Goal: Check status: Check status

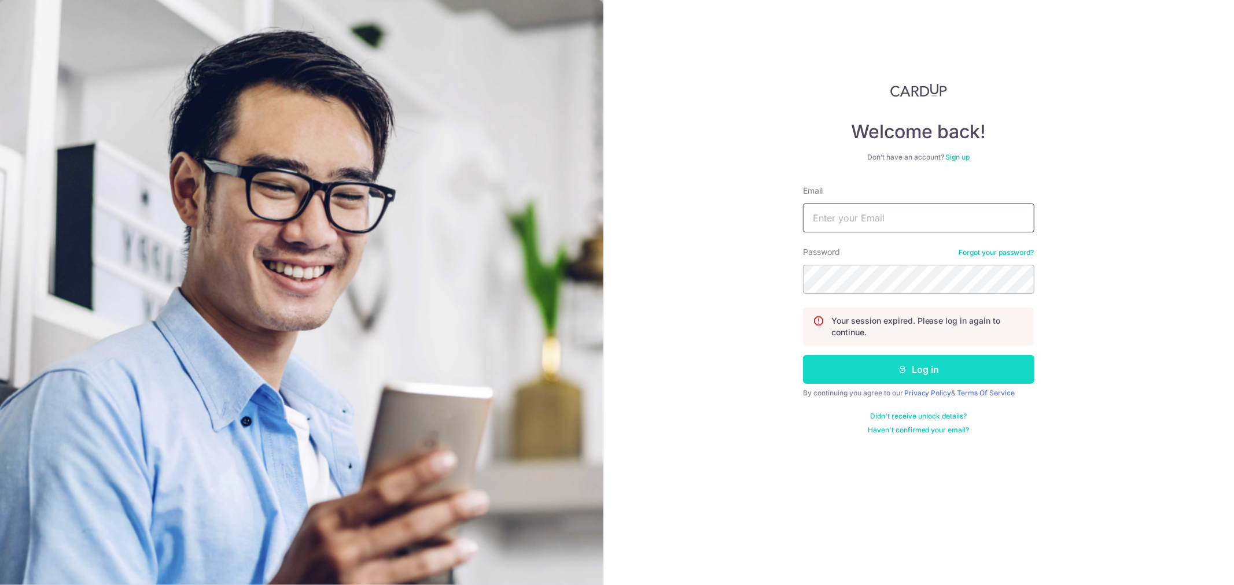
type input "[EMAIL_ADDRESS][DOMAIN_NAME]"
click at [905, 378] on button "Log in" at bounding box center [918, 369] width 231 height 29
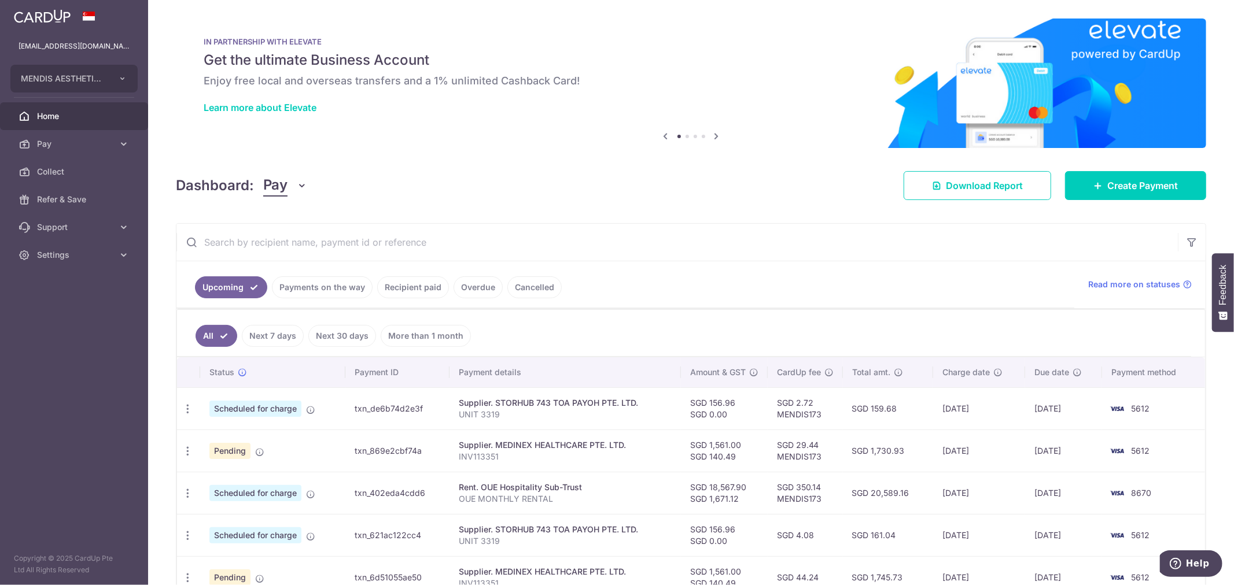
scroll to position [257, 0]
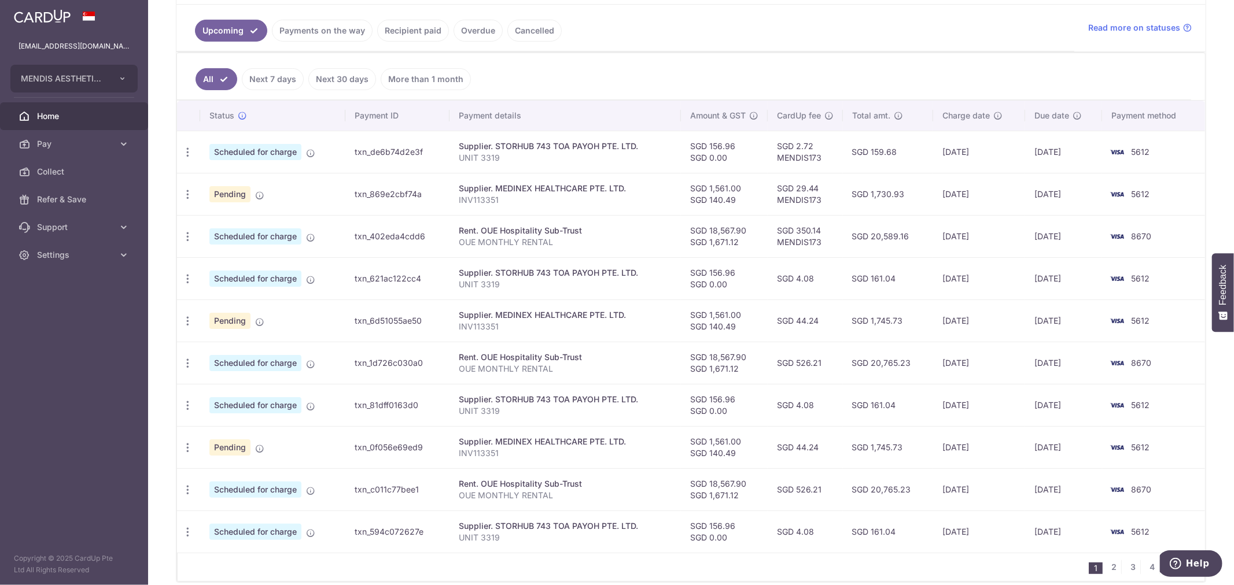
click at [293, 30] on link "Payments on the way" at bounding box center [322, 31] width 101 height 22
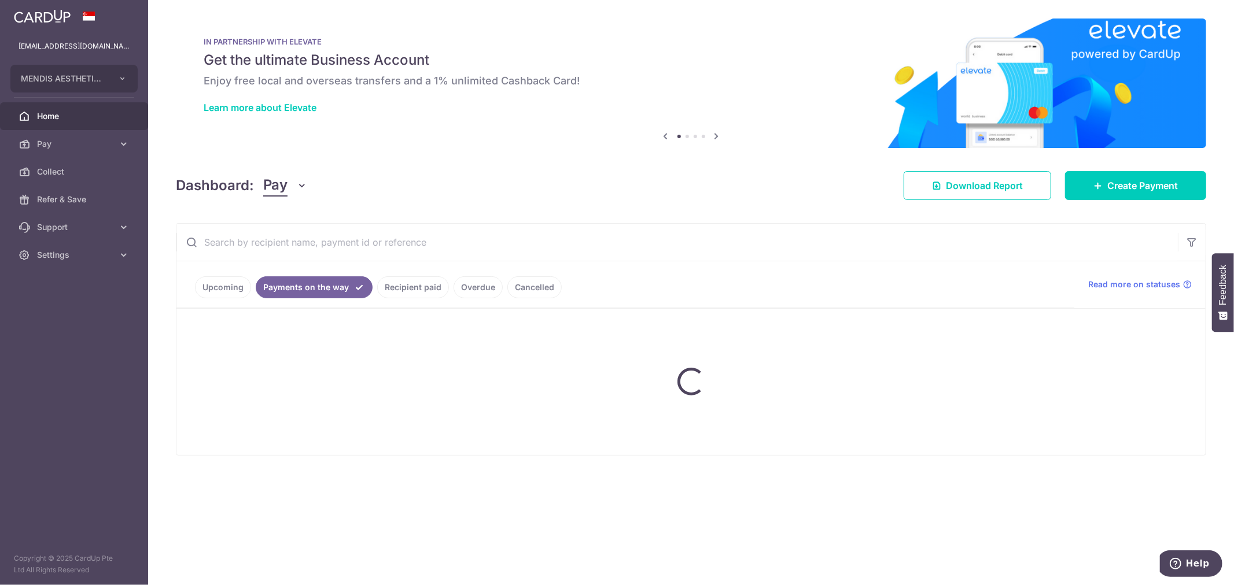
scroll to position [0, 0]
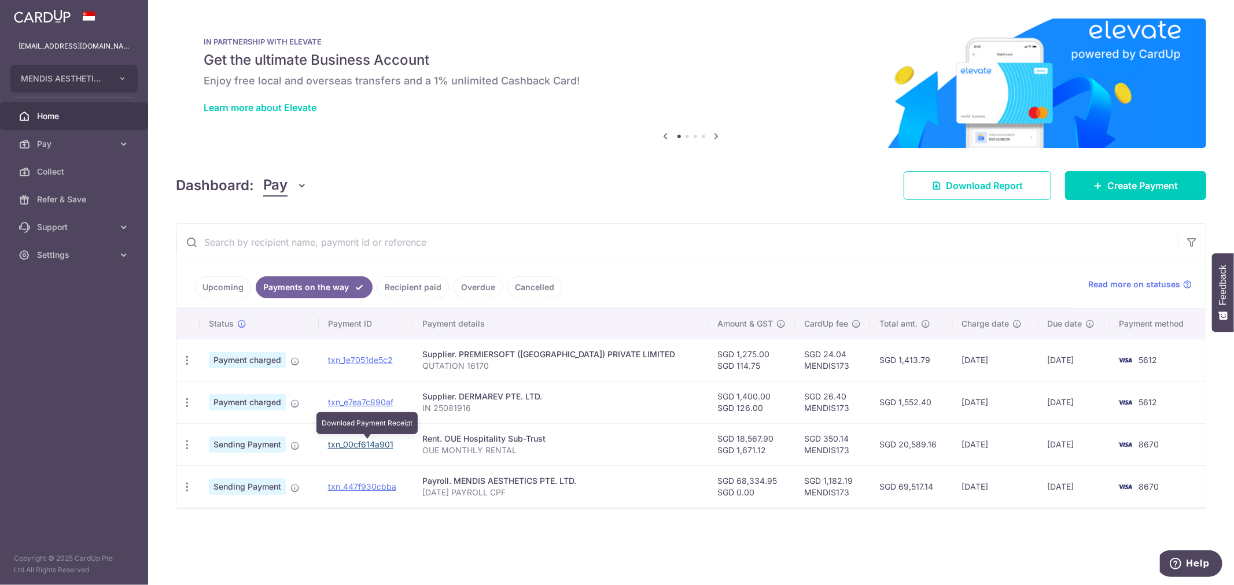
drag, startPoint x: 346, startPoint y: 446, endPoint x: 730, endPoint y: 42, distance: 557.3
click at [347, 446] on link "txn_00cf614a901" at bounding box center [360, 445] width 65 height 10
click at [376, 488] on link "txn_447f930cbba" at bounding box center [362, 487] width 68 height 10
click at [415, 558] on div "× Pause Schedule Pause all future payments in this series Pause just this one p…" at bounding box center [691, 292] width 1086 height 585
click at [665, 79] on h6 "Enjoy free local and overseas transfers and a 1% unlimited Cashback Card!" at bounding box center [691, 81] width 975 height 14
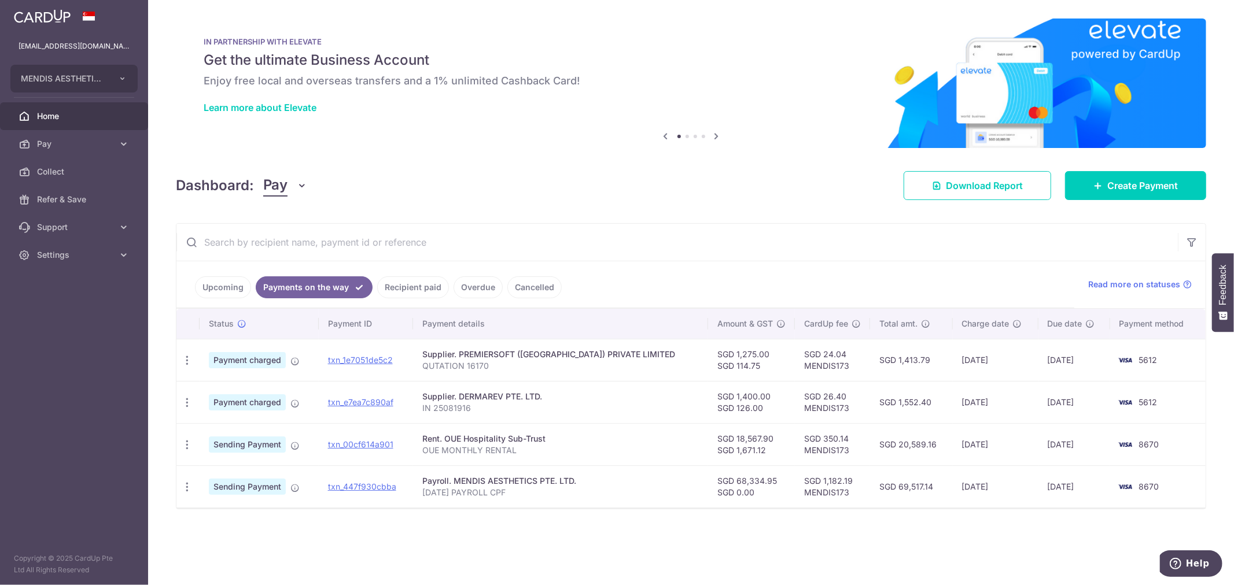
click at [545, 538] on div "× Pause Schedule Pause all future payments in this series Pause just this one p…" at bounding box center [691, 292] width 1086 height 585
drag, startPoint x: 532, startPoint y: 546, endPoint x: 529, endPoint y: 492, distance: 54.5
click at [533, 546] on div "× Pause Schedule Pause all future payments in this series Pause just this one p…" at bounding box center [691, 292] width 1086 height 585
click at [62, 111] on span "Home" at bounding box center [75, 117] width 76 height 12
